Goal: Check status

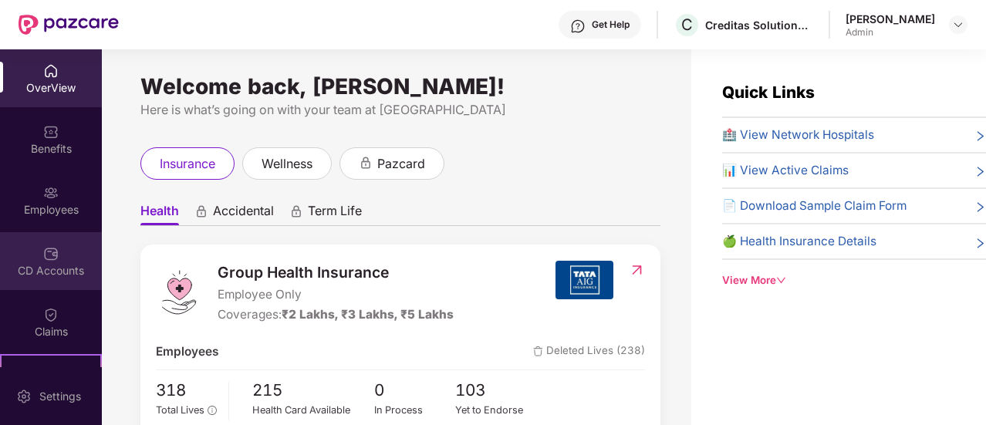
click at [47, 255] on img at bounding box center [50, 253] width 15 height 15
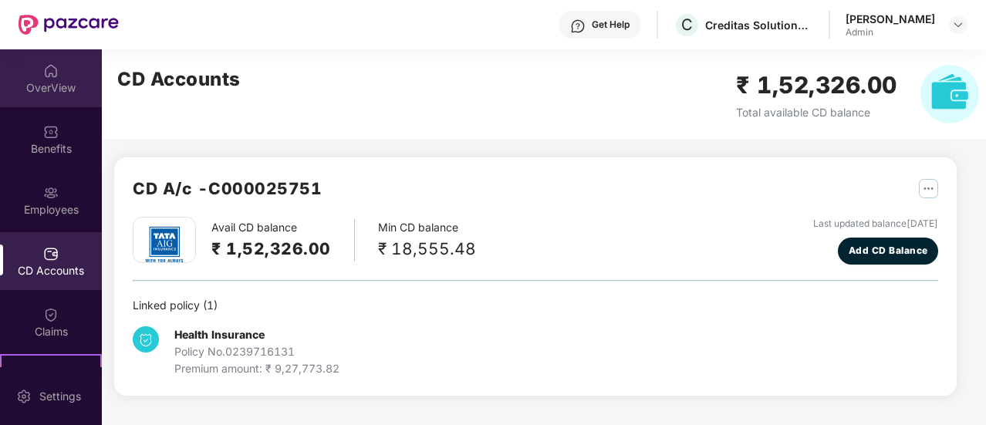
click at [41, 84] on div "OverView" at bounding box center [51, 87] width 102 height 15
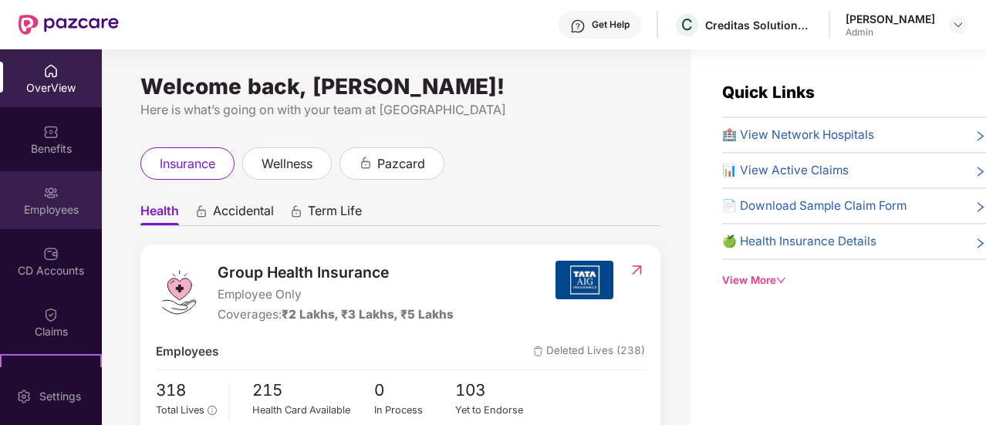
click at [43, 211] on div "Employees" at bounding box center [51, 209] width 102 height 15
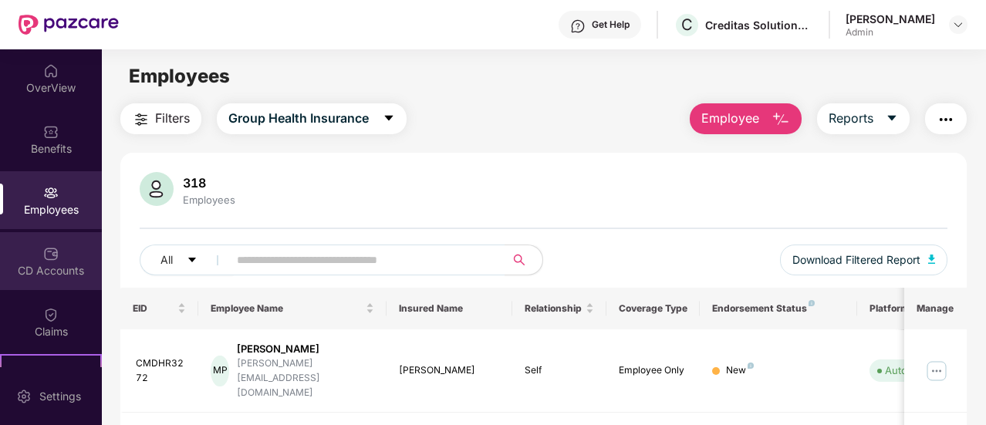
scroll to position [169, 0]
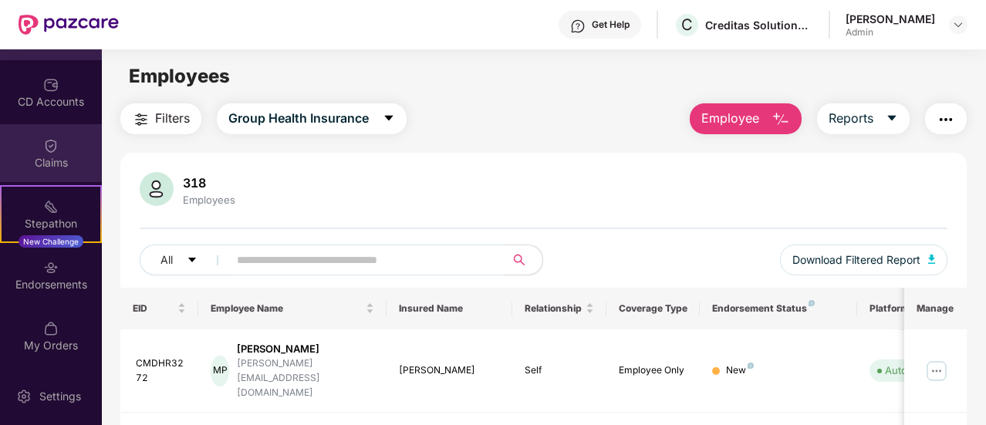
click at [47, 149] on img at bounding box center [50, 145] width 15 height 15
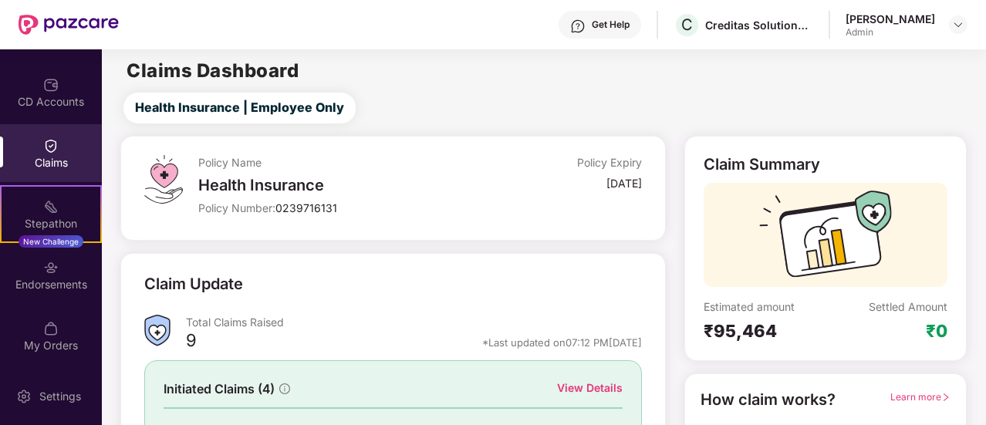
scroll to position [177, 0]
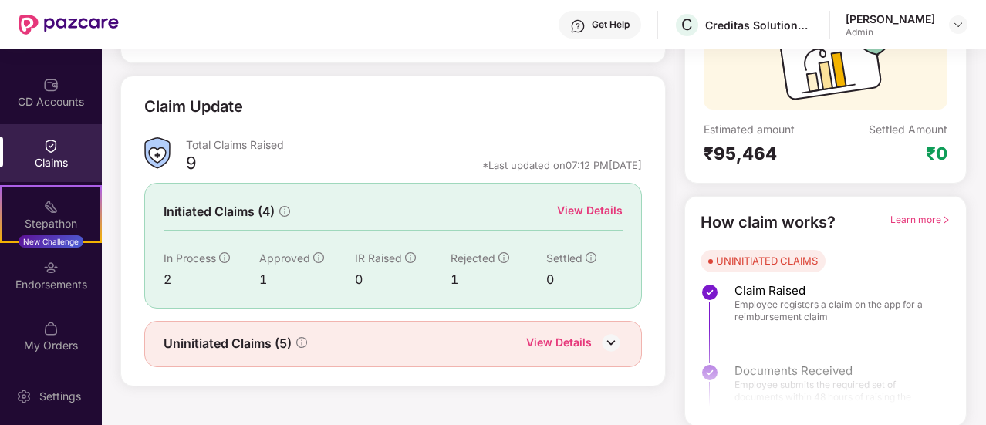
click at [583, 209] on div "View Details" at bounding box center [590, 210] width 66 height 17
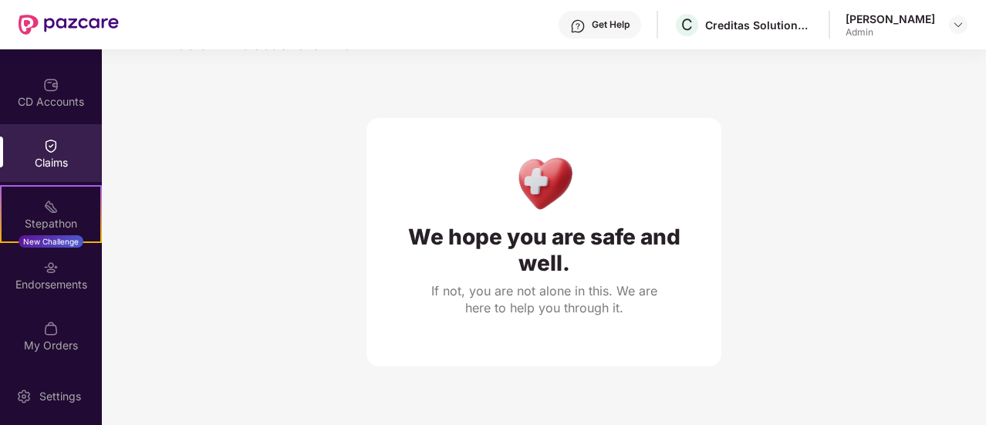
scroll to position [49, 0]
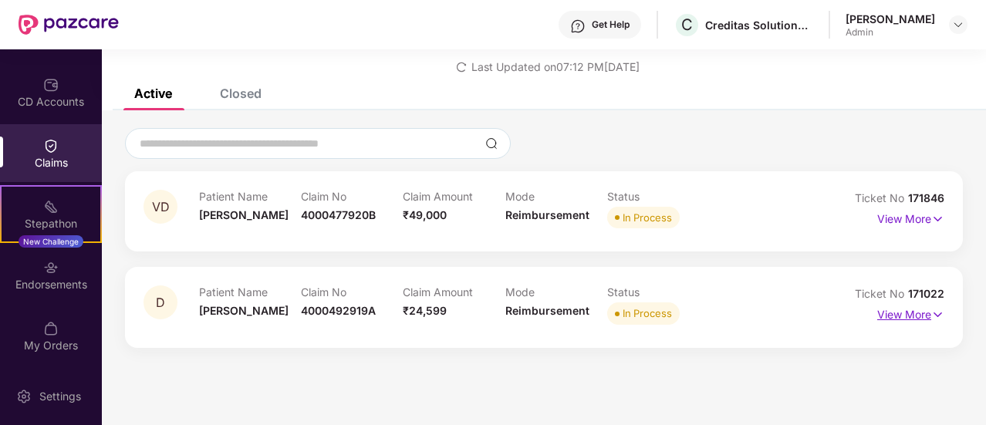
click at [889, 310] on p "View More" at bounding box center [910, 312] width 67 height 21
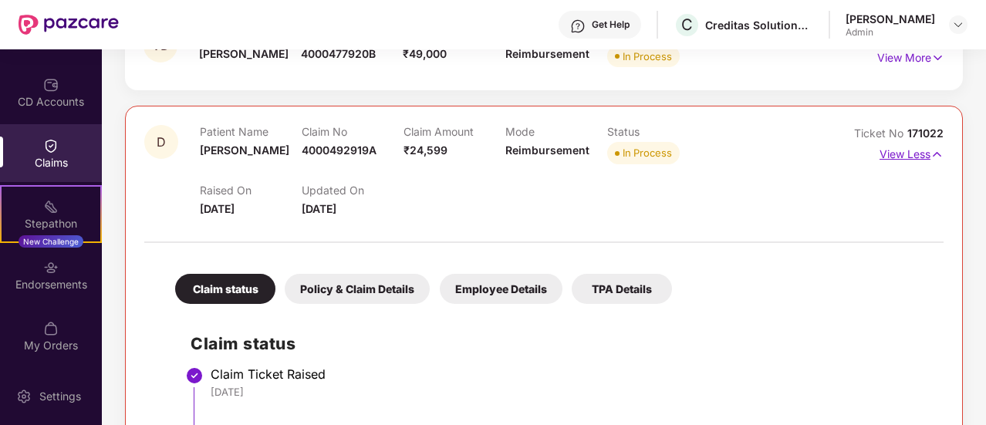
scroll to position [158, 0]
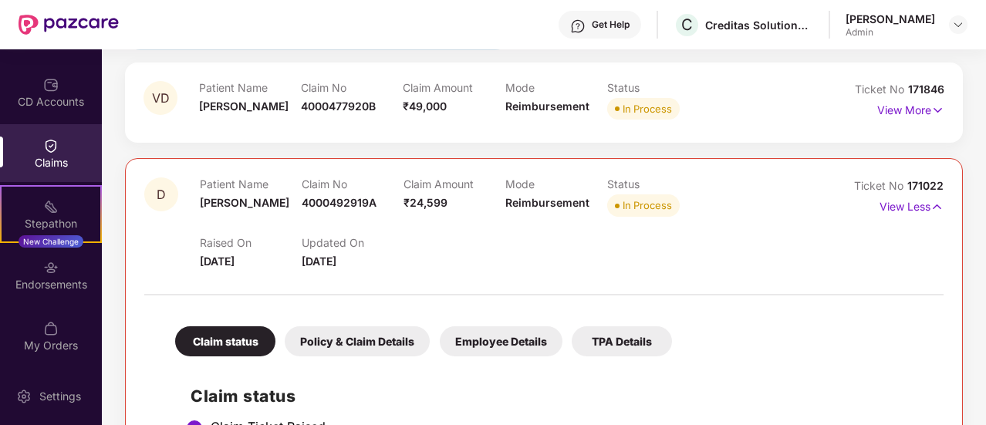
click at [387, 348] on div "Policy & Claim Details" at bounding box center [357, 341] width 145 height 30
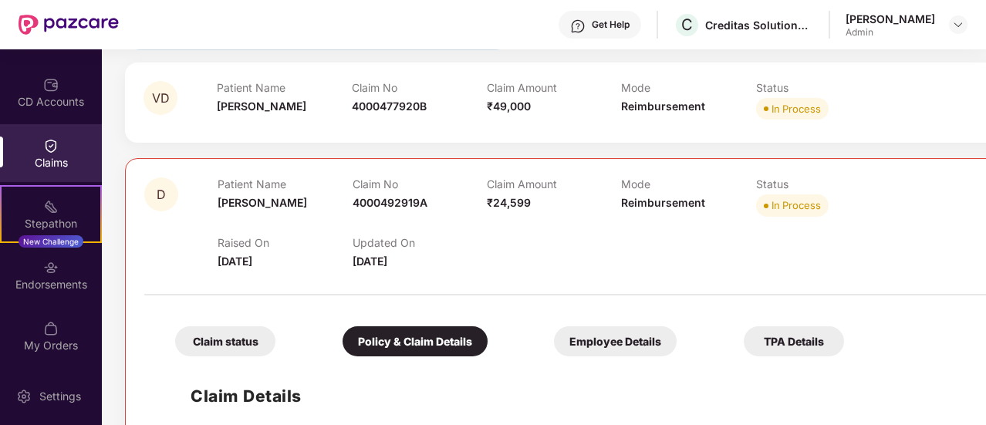
click at [366, 336] on div "Policy & Claim Details" at bounding box center [415, 341] width 145 height 30
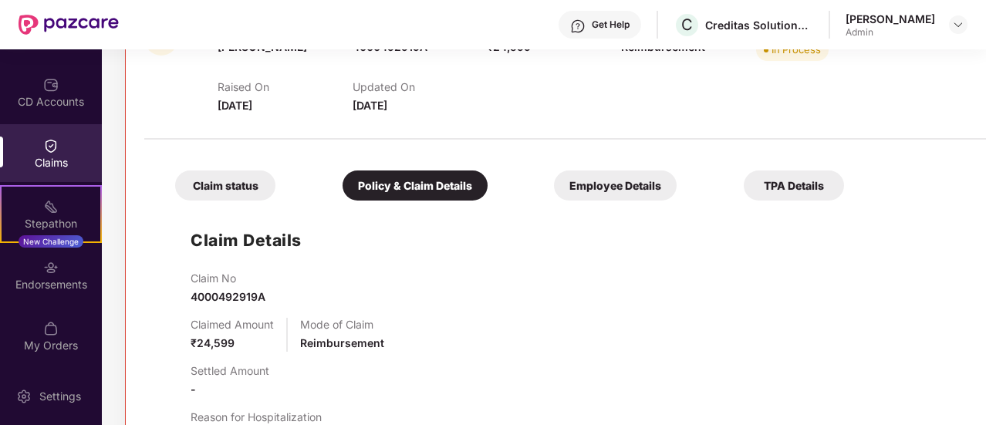
scroll to position [312, 0]
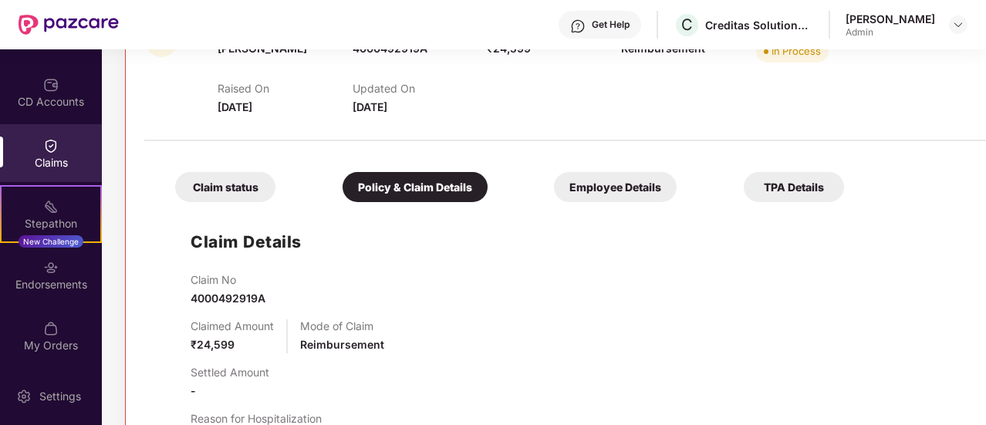
click at [554, 191] on div "Employee Details" at bounding box center [615, 187] width 123 height 30
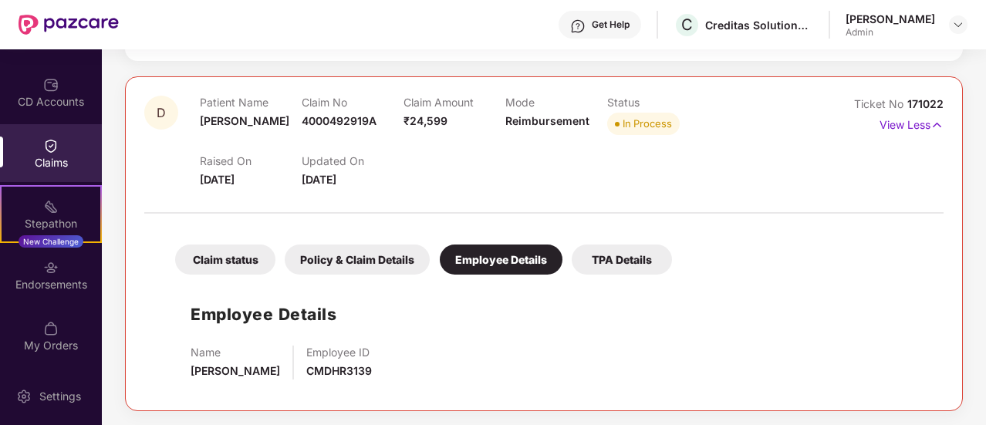
click at [607, 258] on div "TPA Details" at bounding box center [622, 260] width 100 height 30
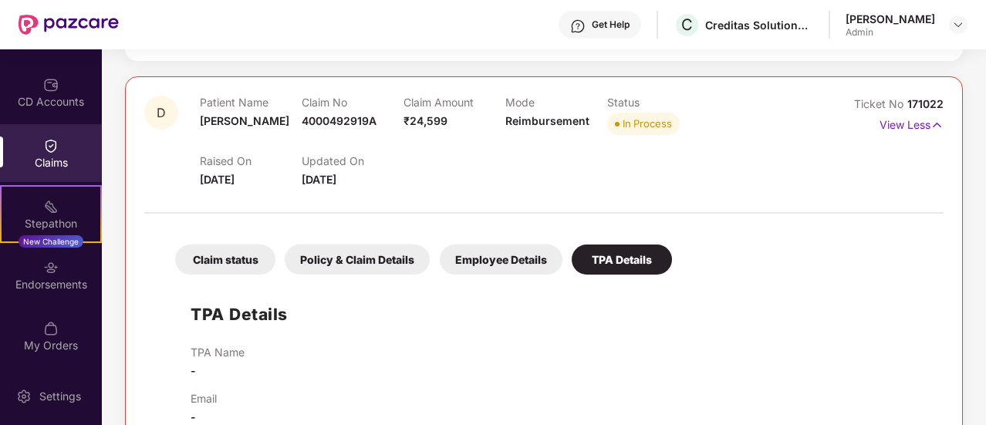
scroll to position [274, 0]
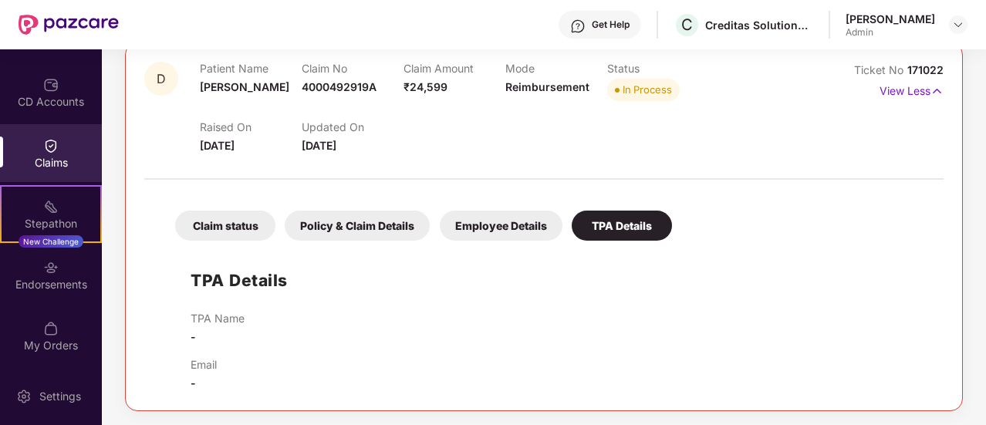
click at [208, 231] on div "Claim status" at bounding box center [225, 226] width 100 height 30
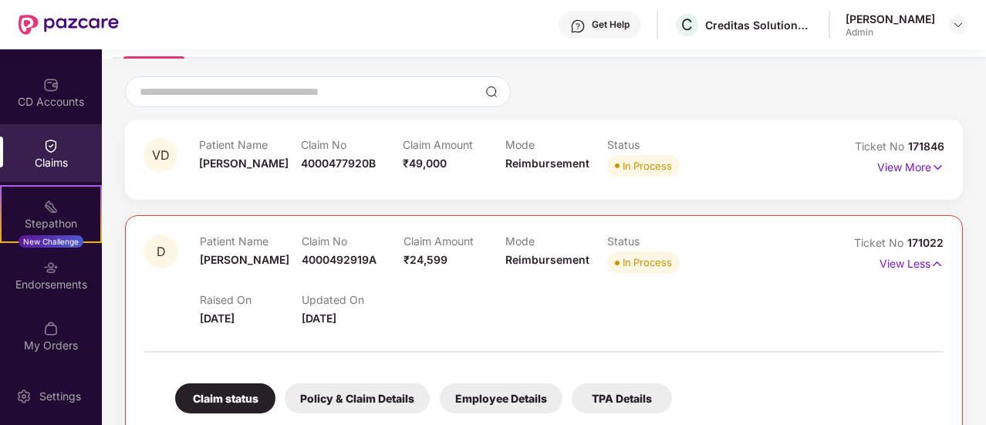
scroll to position [96, 0]
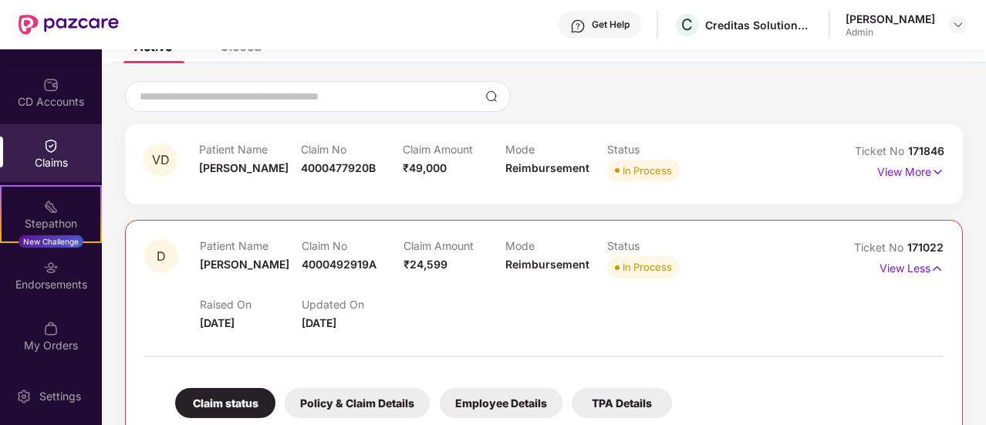
click at [216, 183] on div "Patient Name [PERSON_NAME]" at bounding box center [250, 164] width 102 height 42
click at [253, 171] on span "[PERSON_NAME]" at bounding box center [243, 167] width 89 height 13
click at [897, 173] on p "View More" at bounding box center [910, 170] width 67 height 21
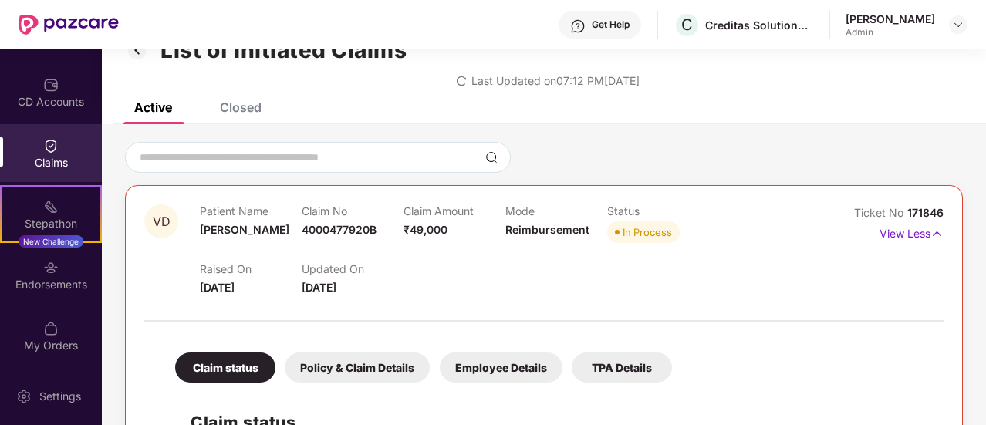
scroll to position [0, 0]
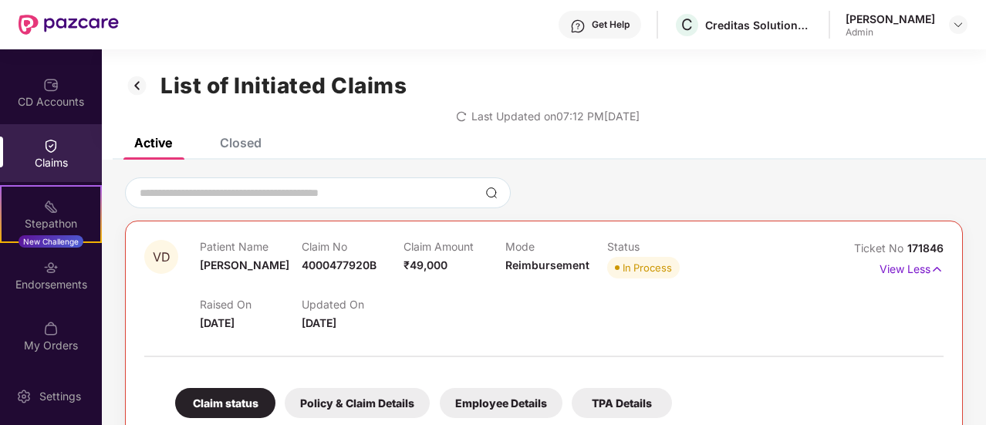
click at [243, 141] on div "Closed" at bounding box center [241, 142] width 42 height 15
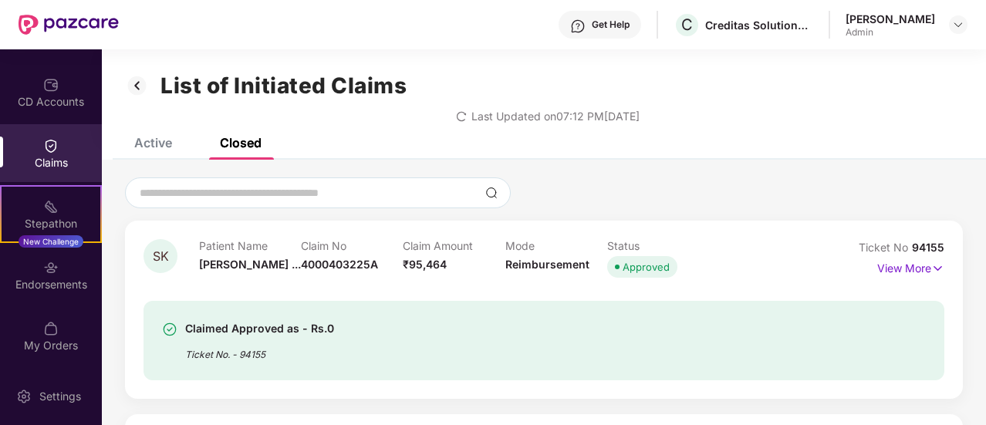
click at [153, 144] on div "Active" at bounding box center [153, 142] width 38 height 15
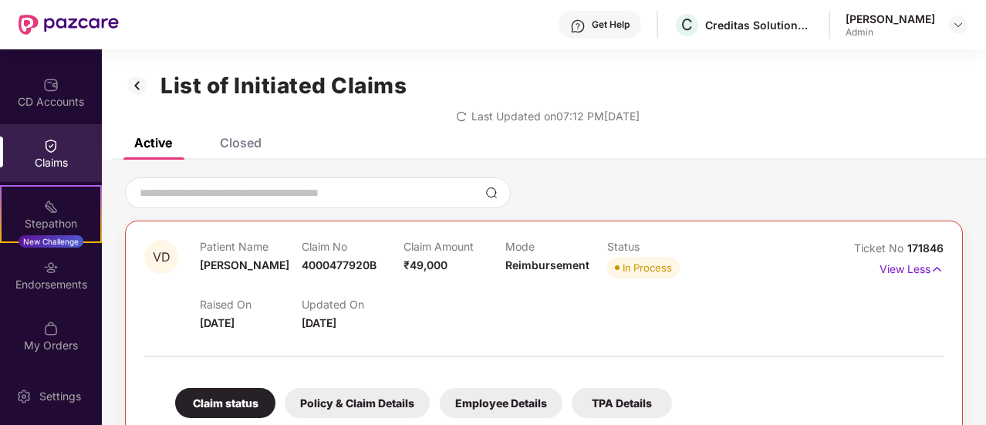
click at [137, 74] on img at bounding box center [137, 86] width 25 height 26
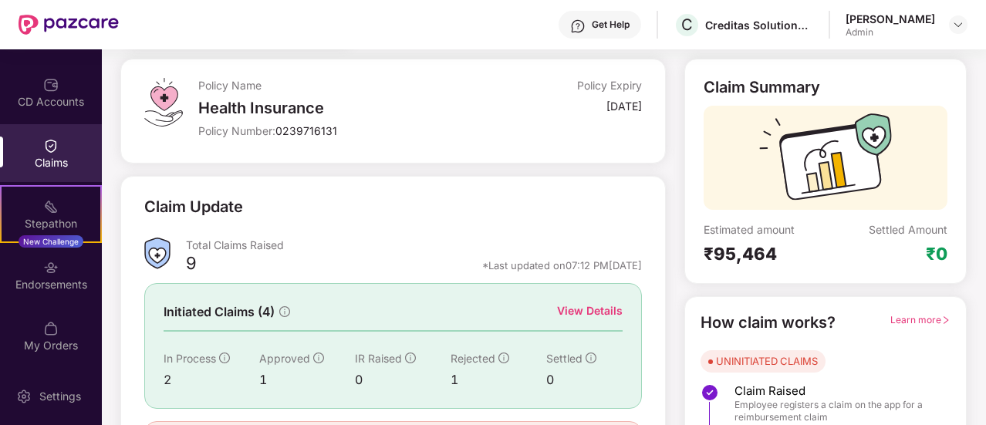
scroll to position [177, 0]
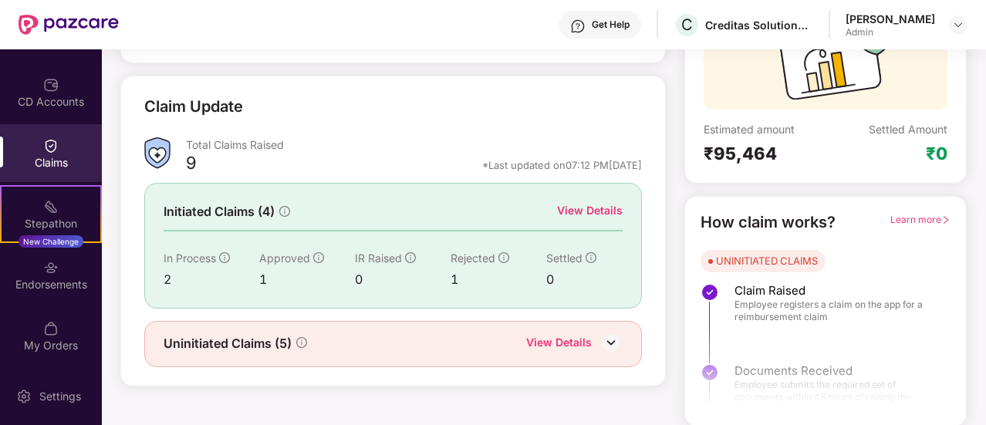
click at [603, 342] on img at bounding box center [610, 342] width 23 height 23
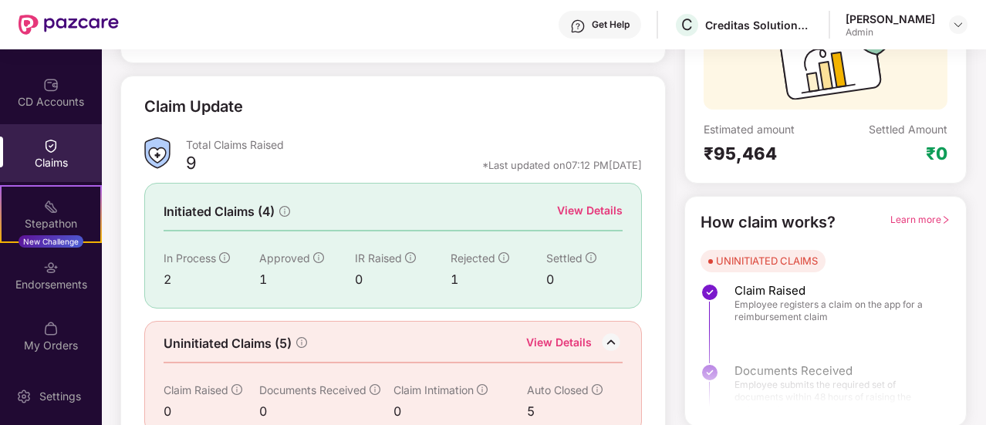
scroll to position [202, 0]
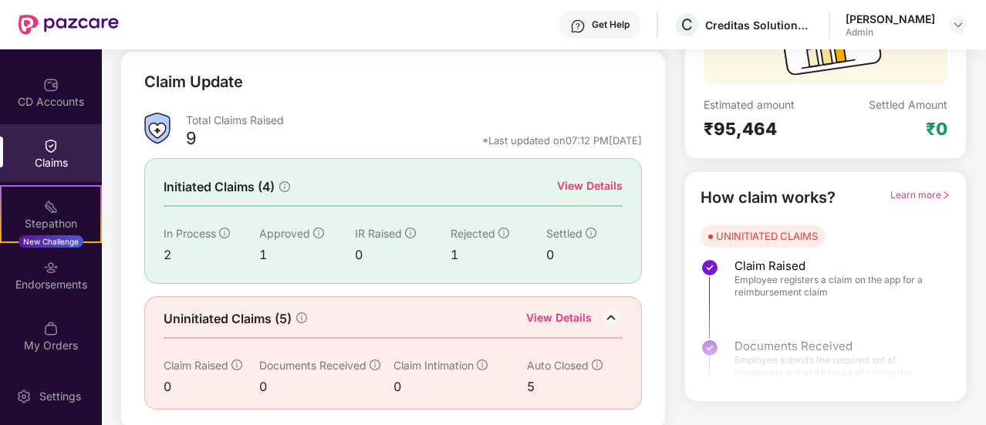
click at [534, 381] on div "5" at bounding box center [565, 386] width 76 height 19
click at [549, 314] on div "View Details" at bounding box center [559, 319] width 66 height 20
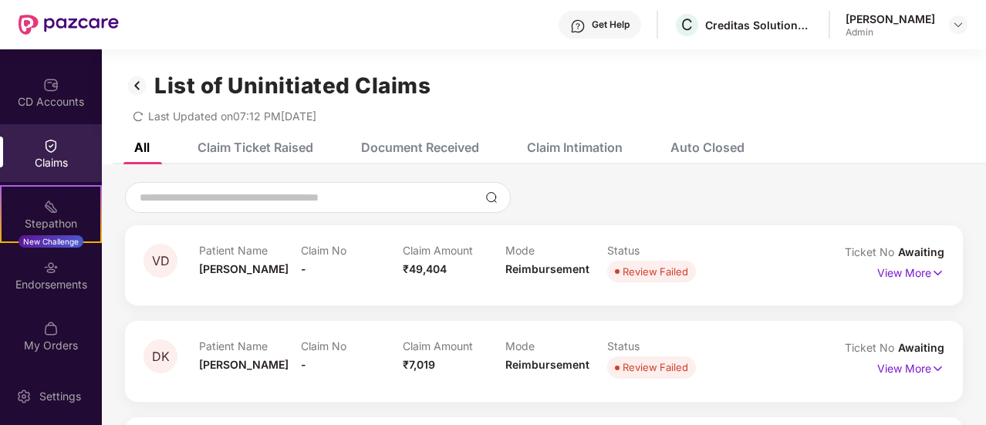
scroll to position [19, 0]
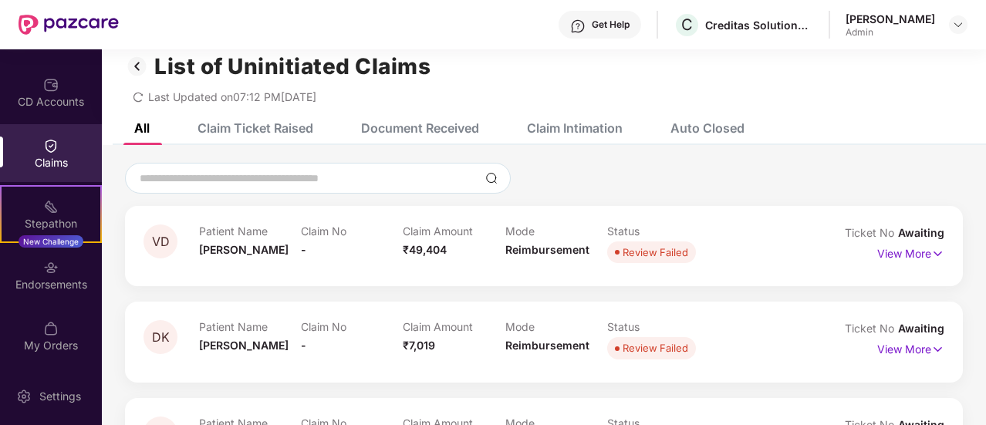
click at [711, 129] on div "Auto Closed" at bounding box center [707, 127] width 74 height 15
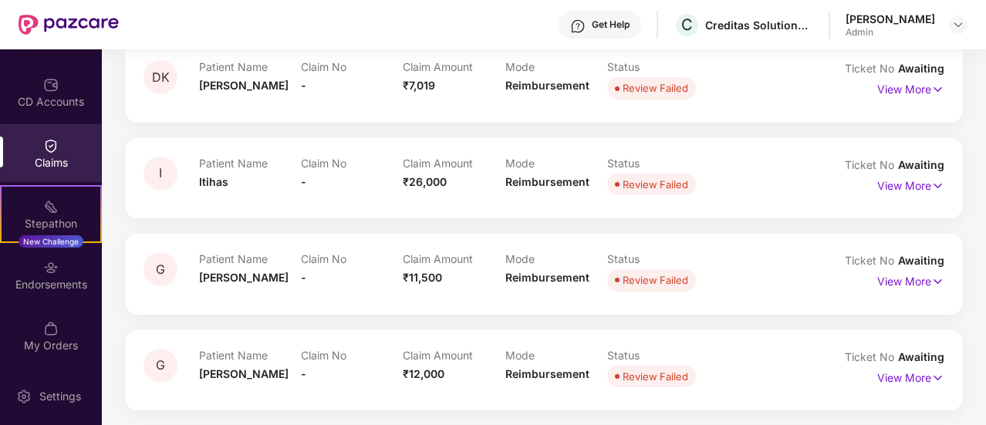
scroll to position [0, 0]
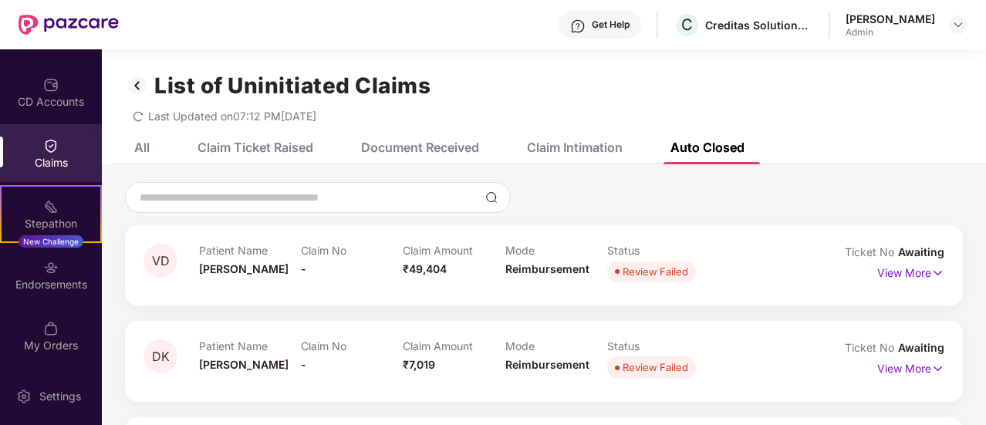
click at [262, 149] on div "Claim Ticket Raised" at bounding box center [256, 147] width 116 height 15
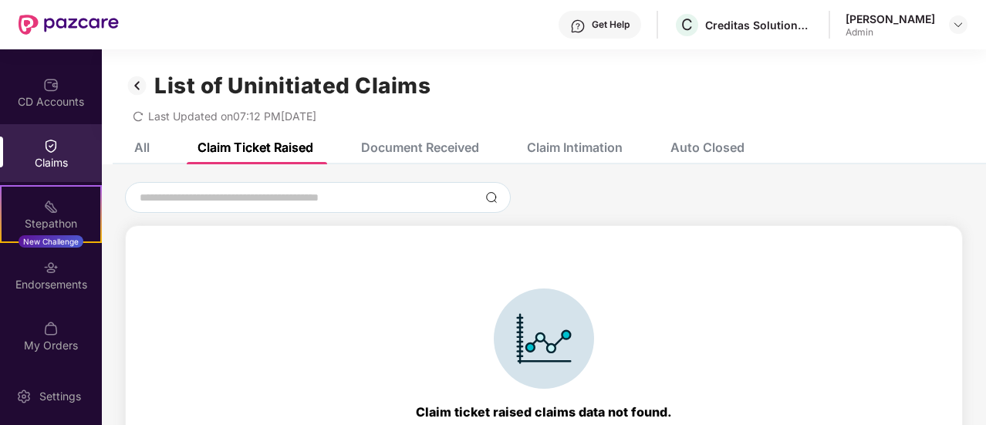
click at [429, 157] on div "Document Received" at bounding box center [408, 147] width 141 height 34
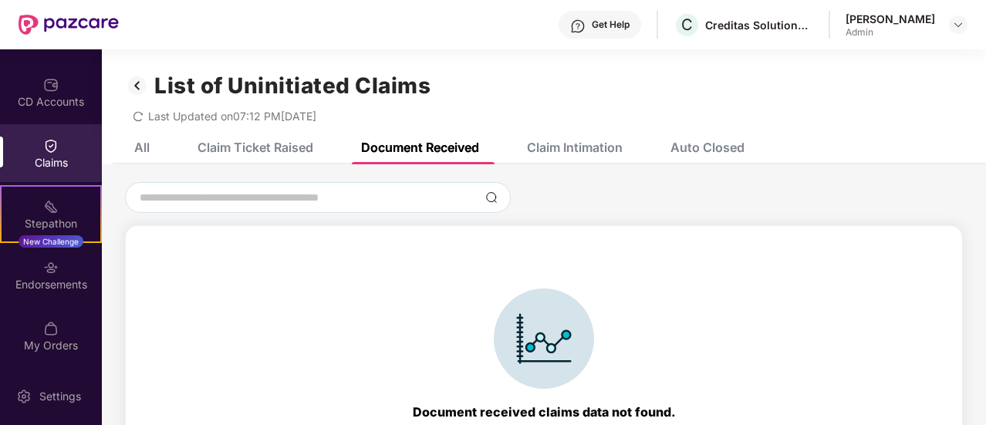
click at [600, 152] on div "Claim Intimation" at bounding box center [575, 147] width 96 height 15
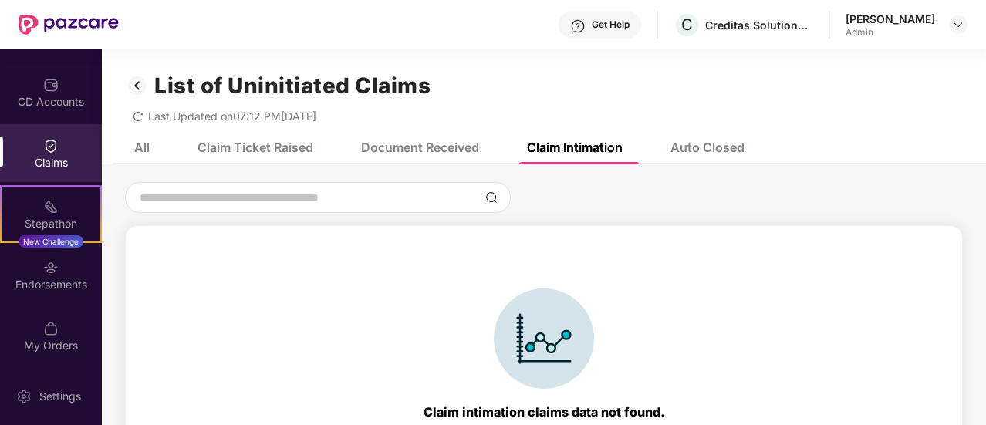
click at [145, 143] on div "All" at bounding box center [141, 147] width 15 height 15
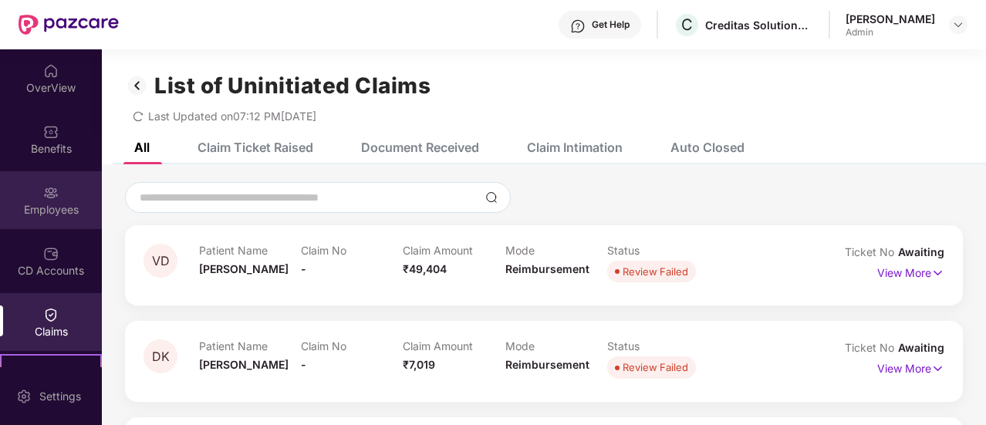
click at [45, 194] on img at bounding box center [50, 192] width 15 height 15
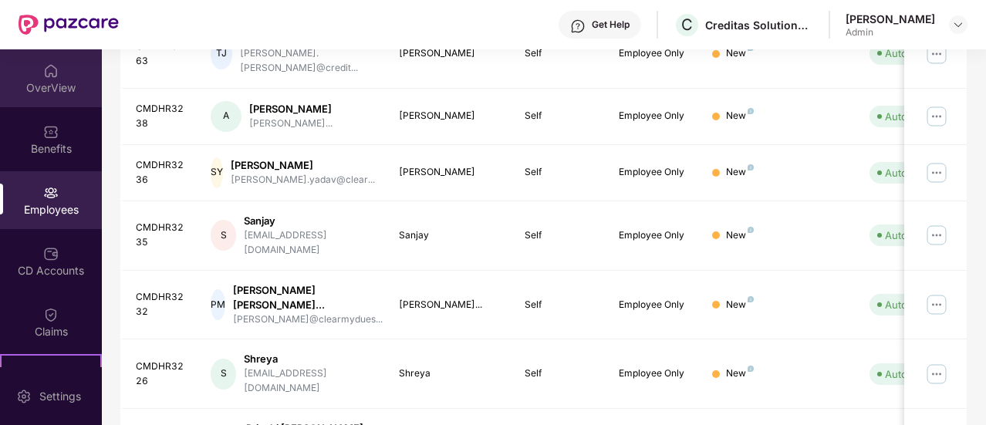
click at [49, 88] on div "OverView" at bounding box center [51, 87] width 102 height 15
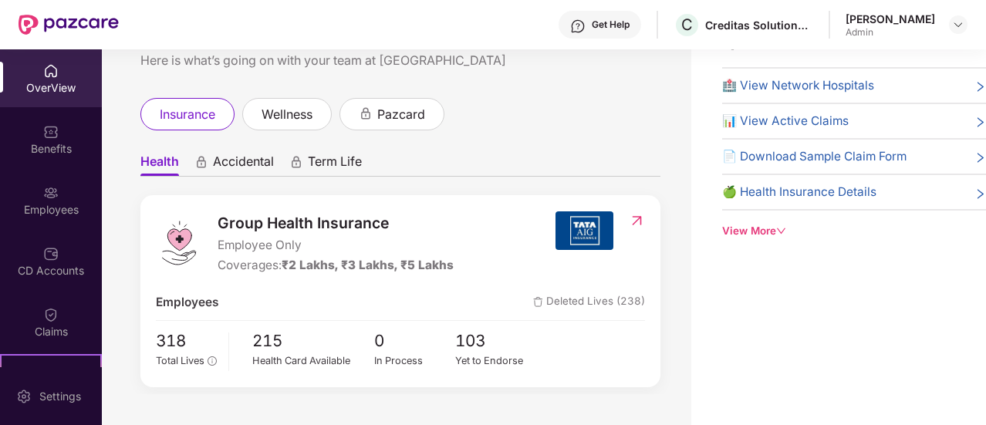
click at [751, 86] on span "🏥 View Network Hospitals" at bounding box center [798, 85] width 152 height 19
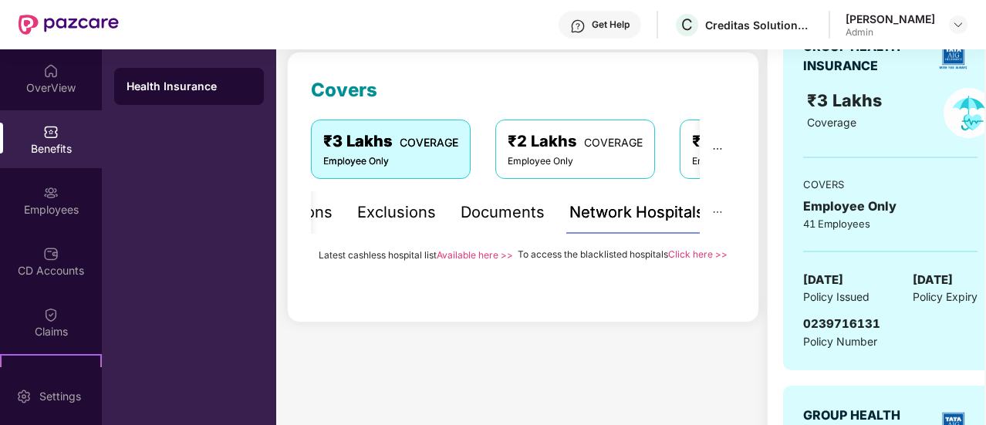
scroll to position [205, 0]
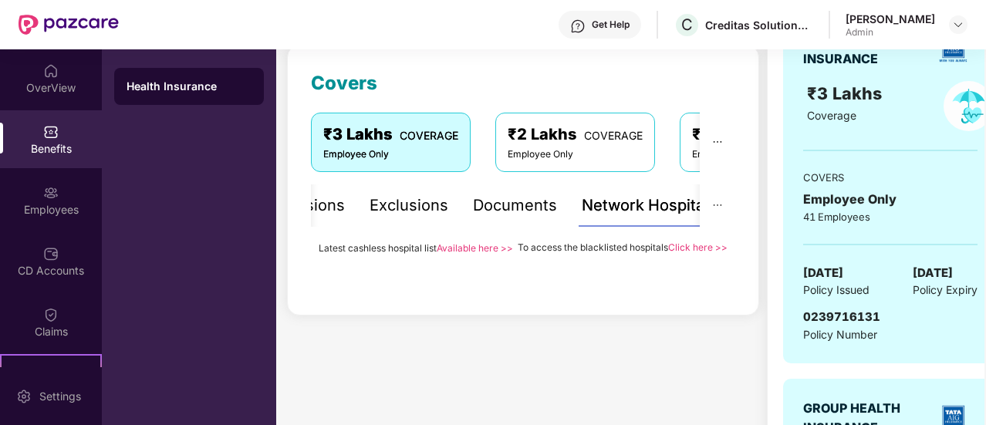
click at [464, 245] on link "Available here >>" at bounding box center [475, 248] width 76 height 12
